Goal: Check status

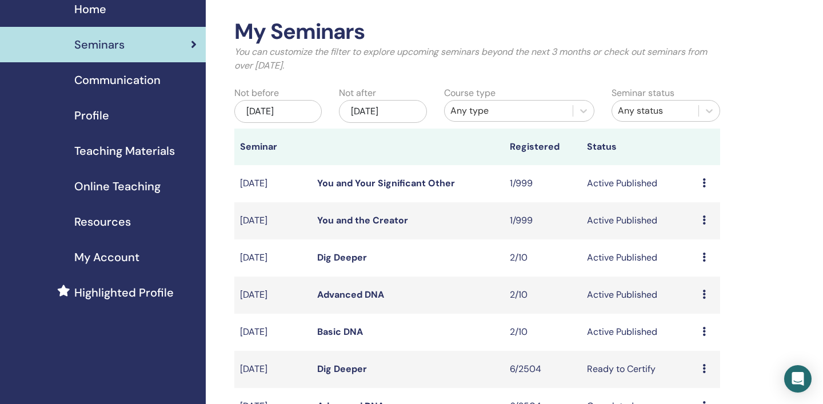
scroll to position [59, 0]
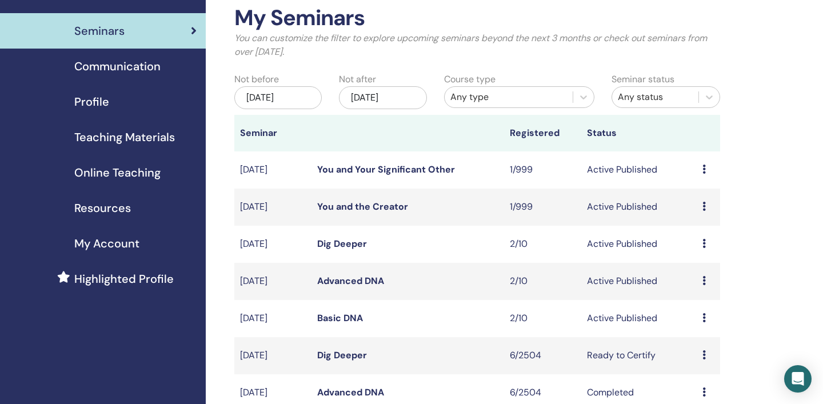
click at [704, 315] on icon at bounding box center [703, 317] width 3 height 9
click at [697, 361] on link "Attendees" at bounding box center [699, 359] width 43 height 12
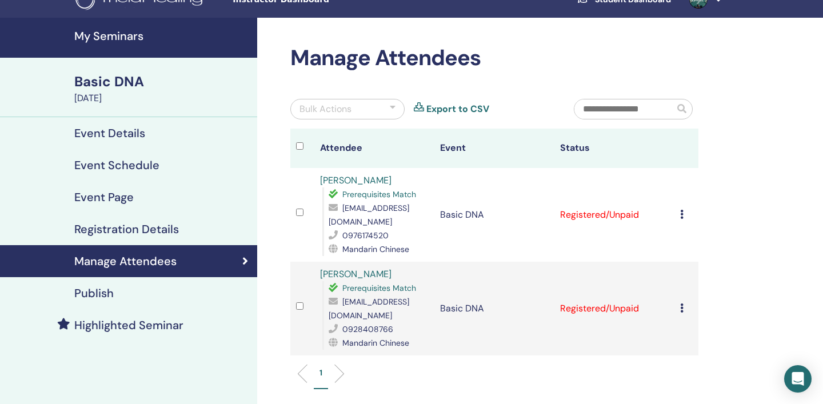
scroll to position [31, 0]
